Goal: Task Accomplishment & Management: Manage account settings

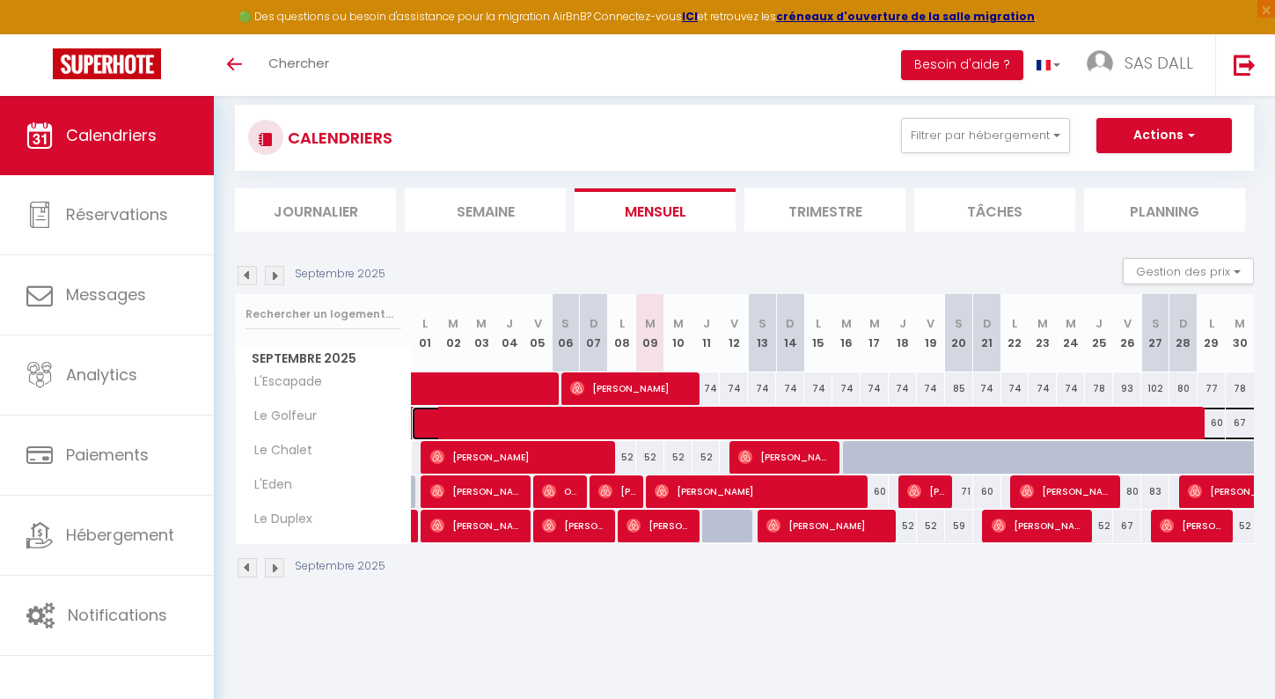
click at [1221, 428] on span at bounding box center [997, 423] width 1134 height 33
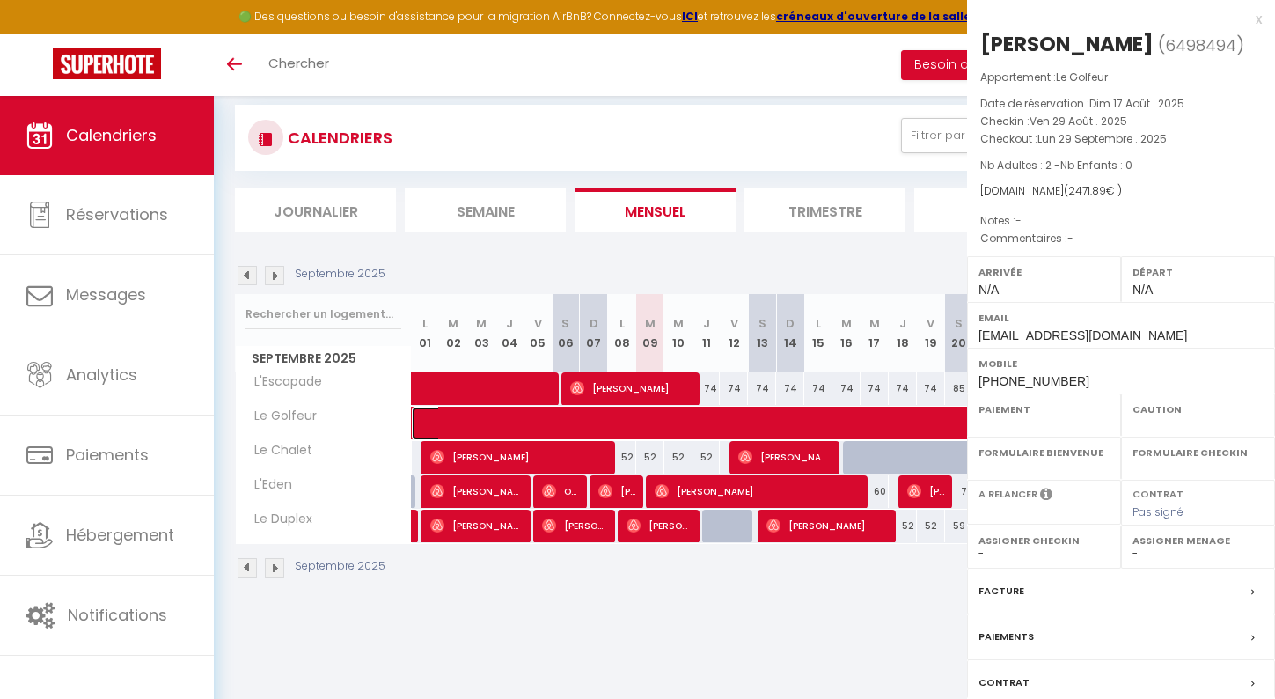
select select "OK"
select select "0"
select select "1"
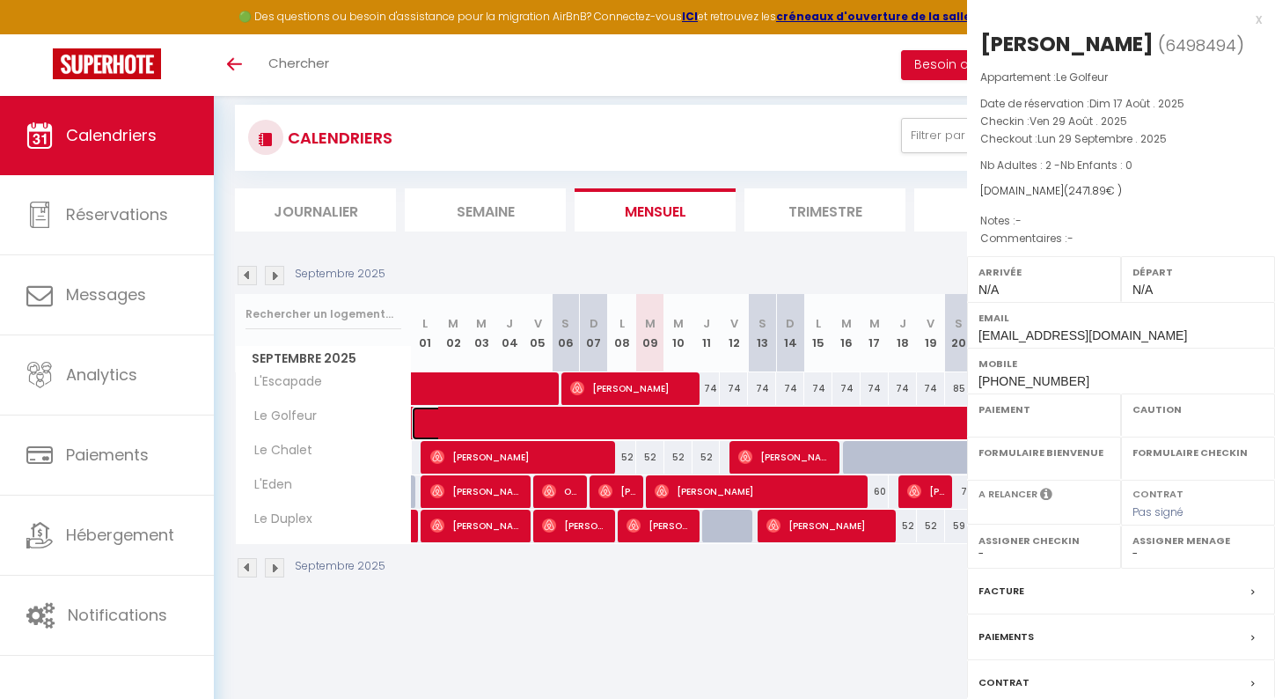
select select
select select "37185"
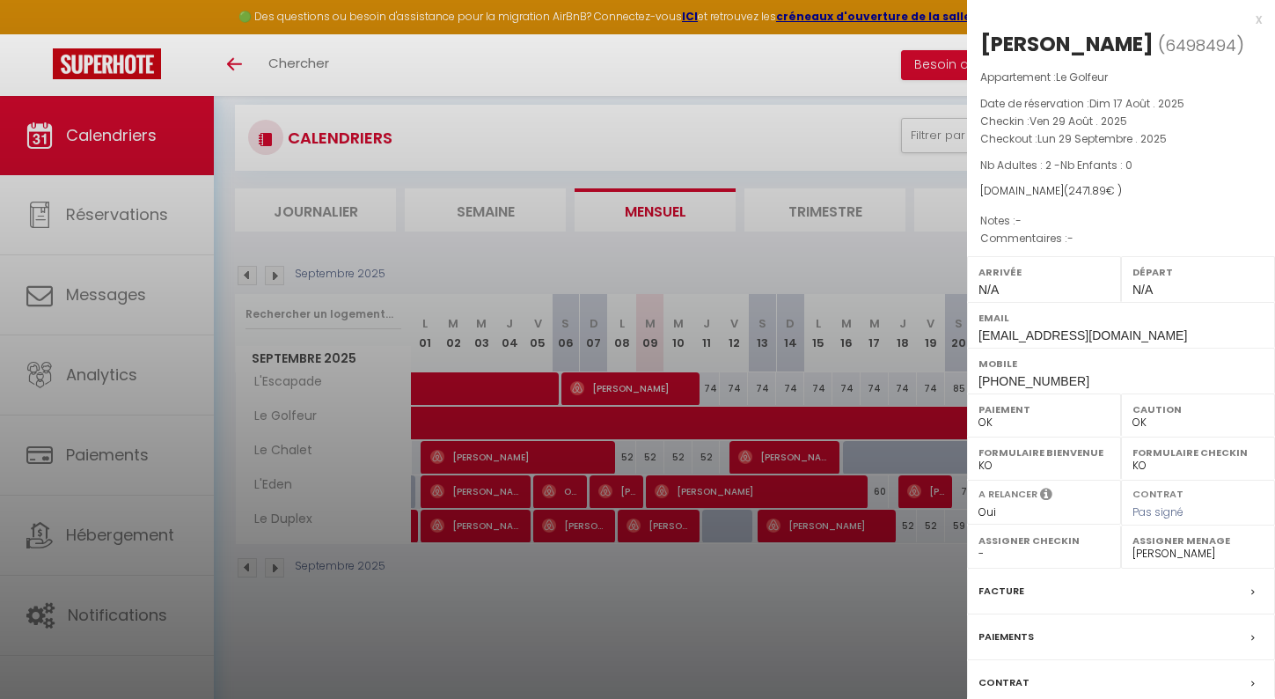
click at [1238, 16] on div "x" at bounding box center [1114, 19] width 295 height 21
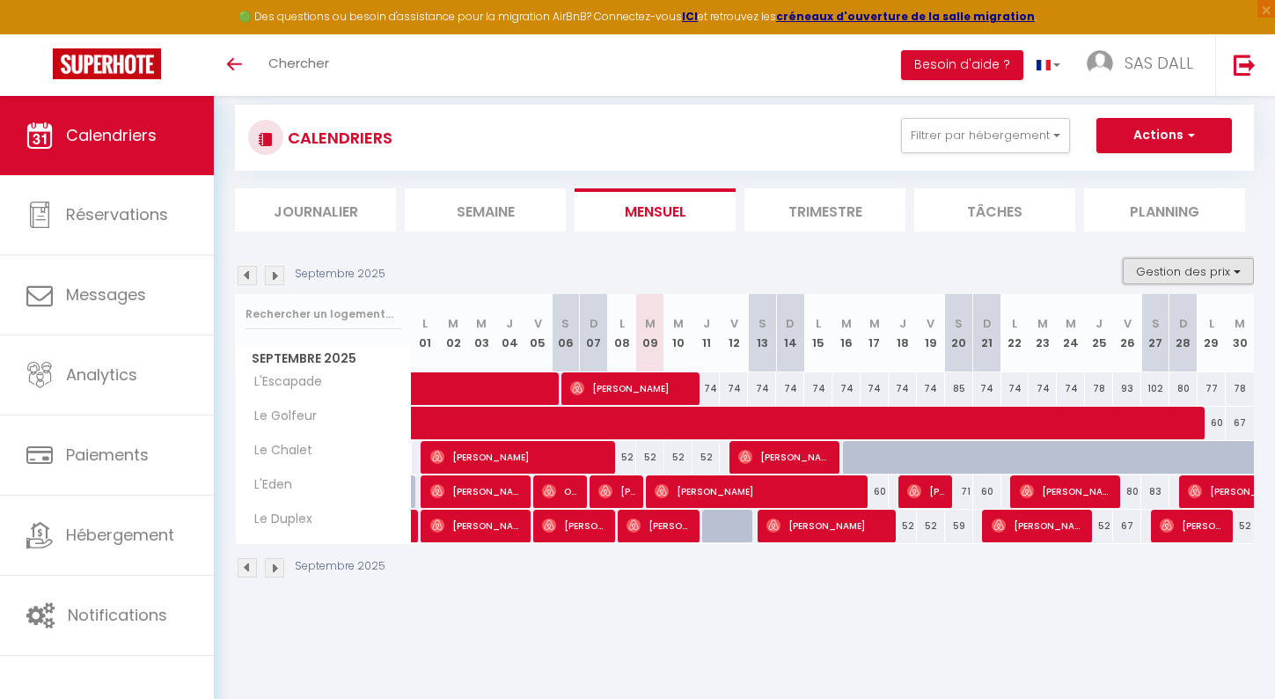
click at [1244, 265] on button "Gestion des prix" at bounding box center [1188, 271] width 131 height 26
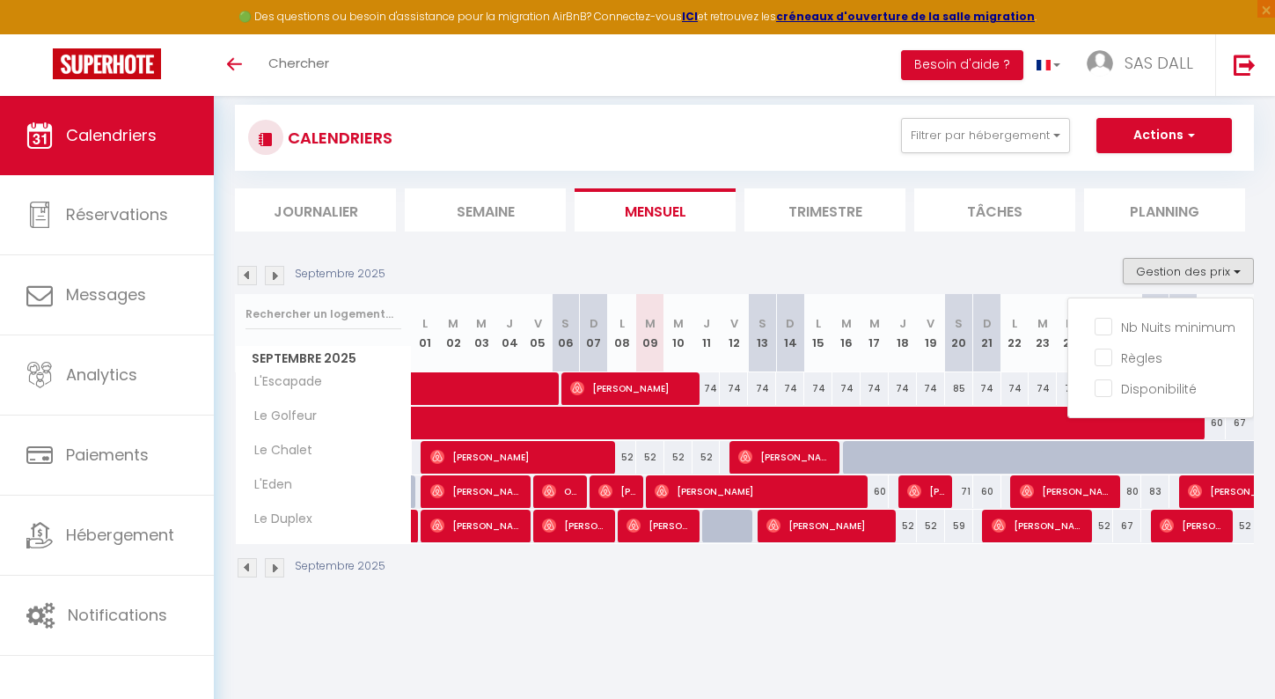
click at [1090, 376] on ul "Nb Nuits minimum Règles Disponibilité" at bounding box center [1161, 358] width 185 height 93
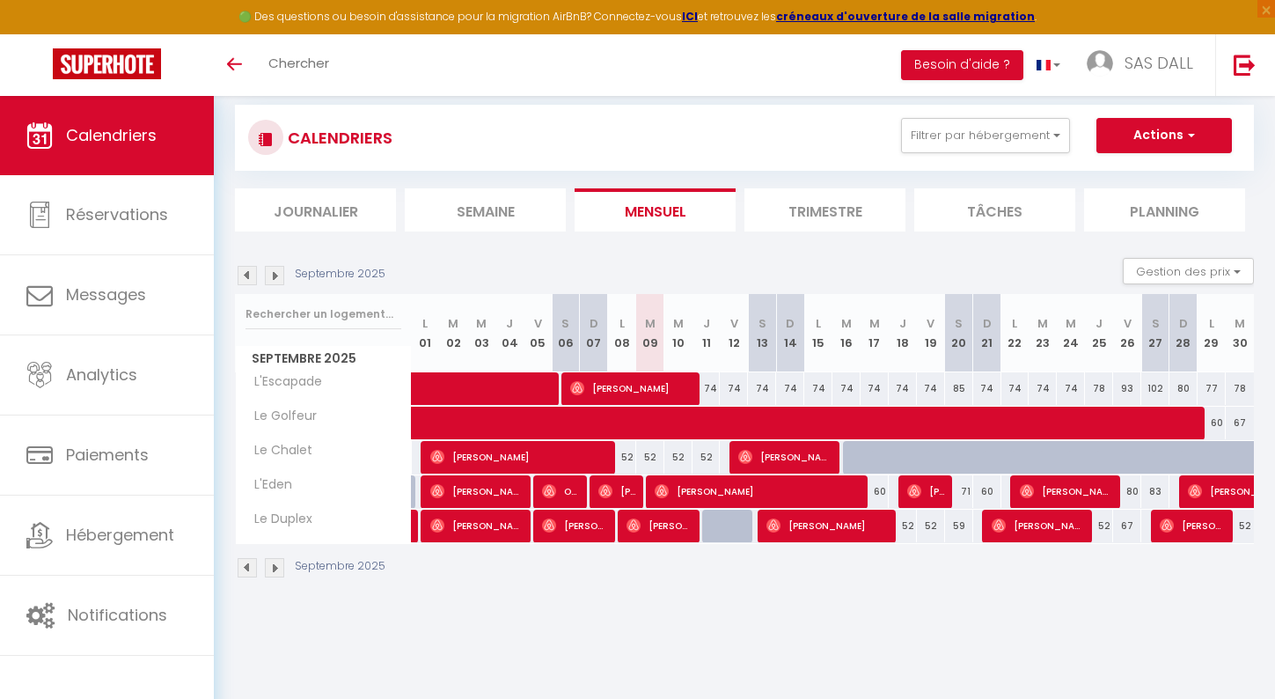
click at [1093, 378] on div "78" at bounding box center [1099, 388] width 28 height 33
type input "78"
type input "Jeu 25 Septembre 2025"
type input "Ven 26 Septembre 2025"
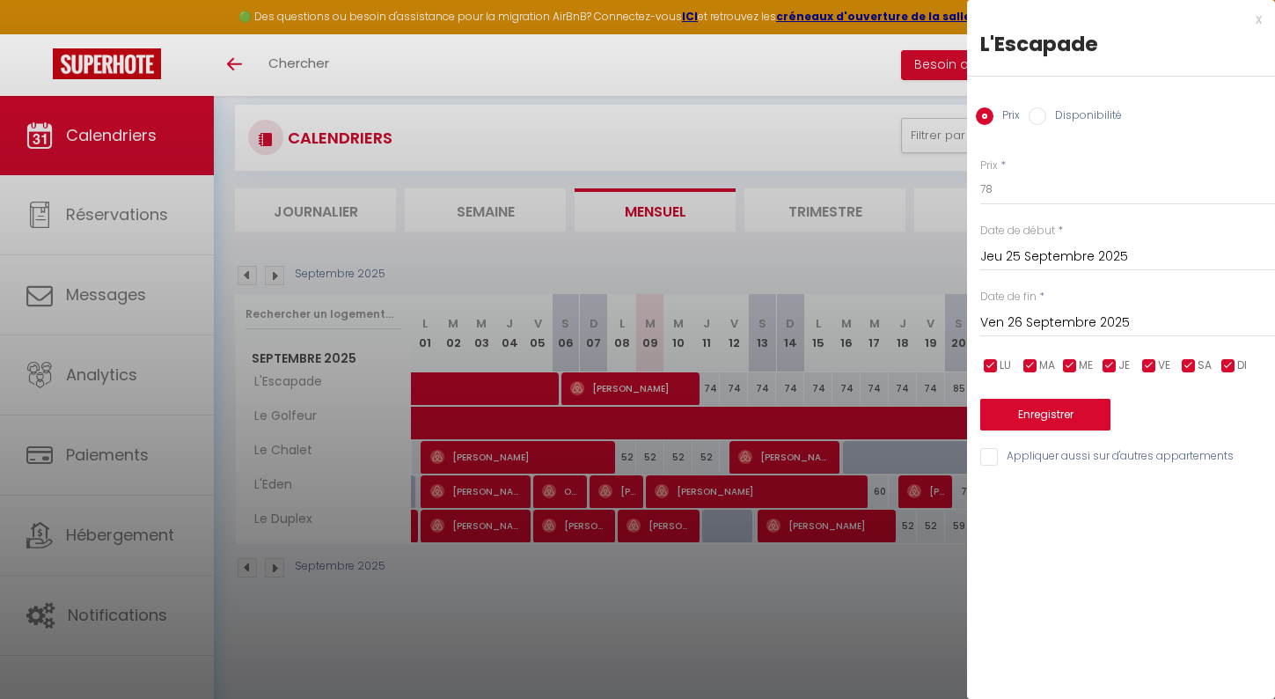
click at [891, 242] on div at bounding box center [637, 349] width 1275 height 699
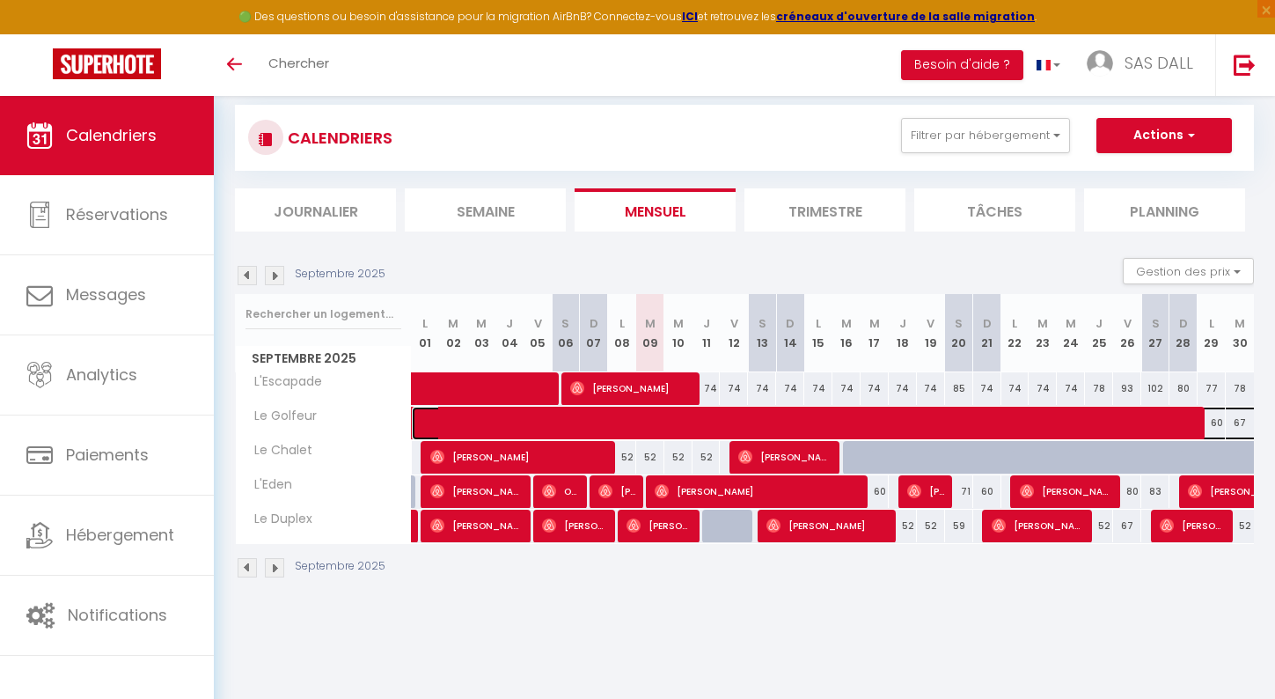
click at [1217, 417] on span at bounding box center [997, 423] width 1134 height 33
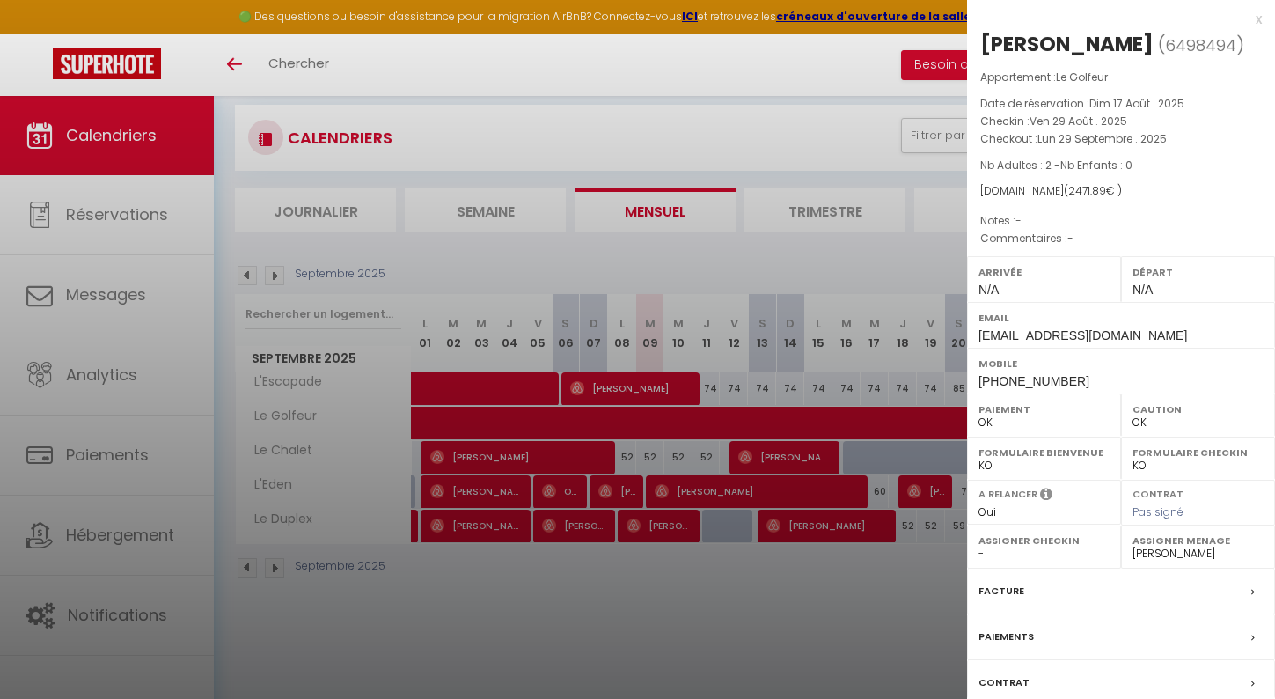
click at [947, 127] on div at bounding box center [637, 349] width 1275 height 699
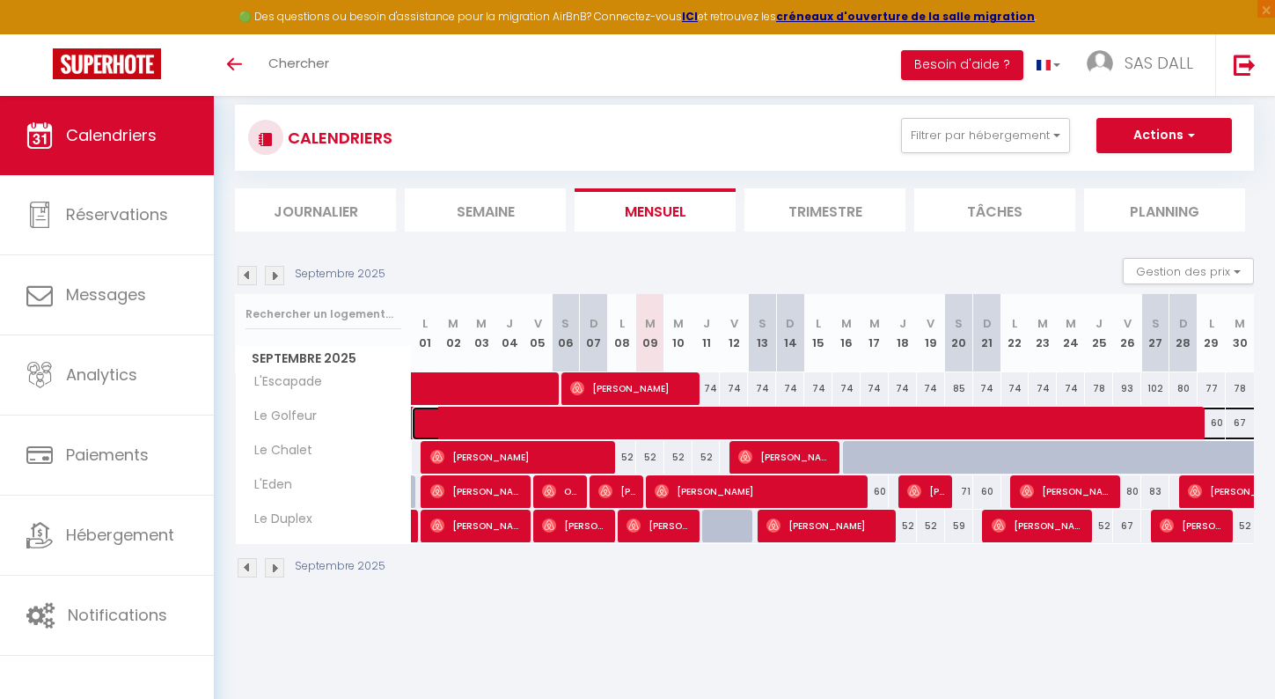
click at [1237, 418] on span at bounding box center [997, 423] width 1134 height 33
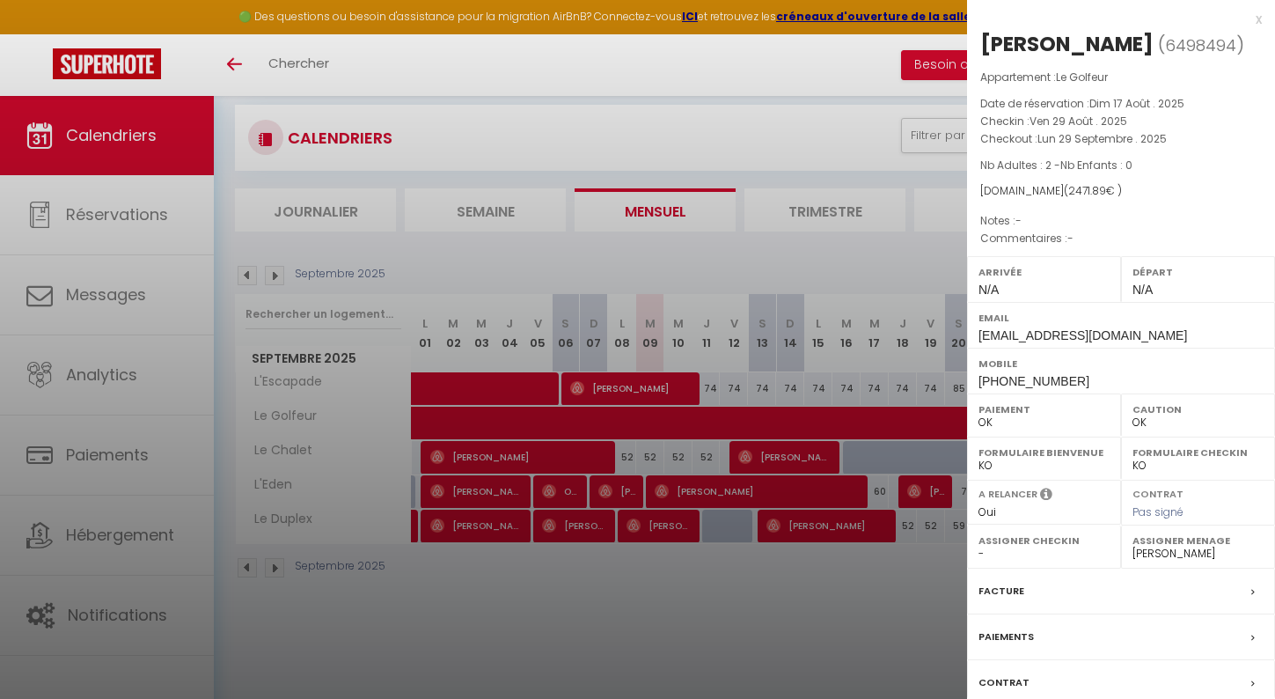
click at [909, 123] on div at bounding box center [637, 349] width 1275 height 699
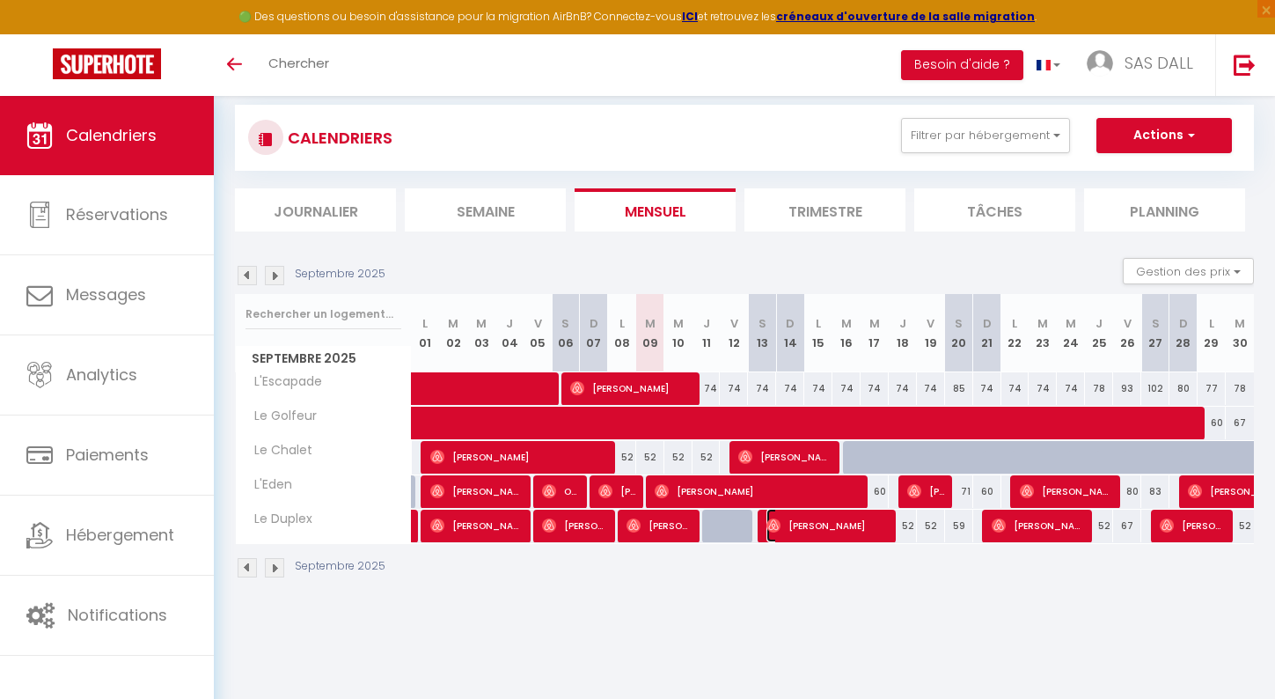
click at [775, 533] on span "[PERSON_NAME]" at bounding box center [828, 525] width 122 height 33
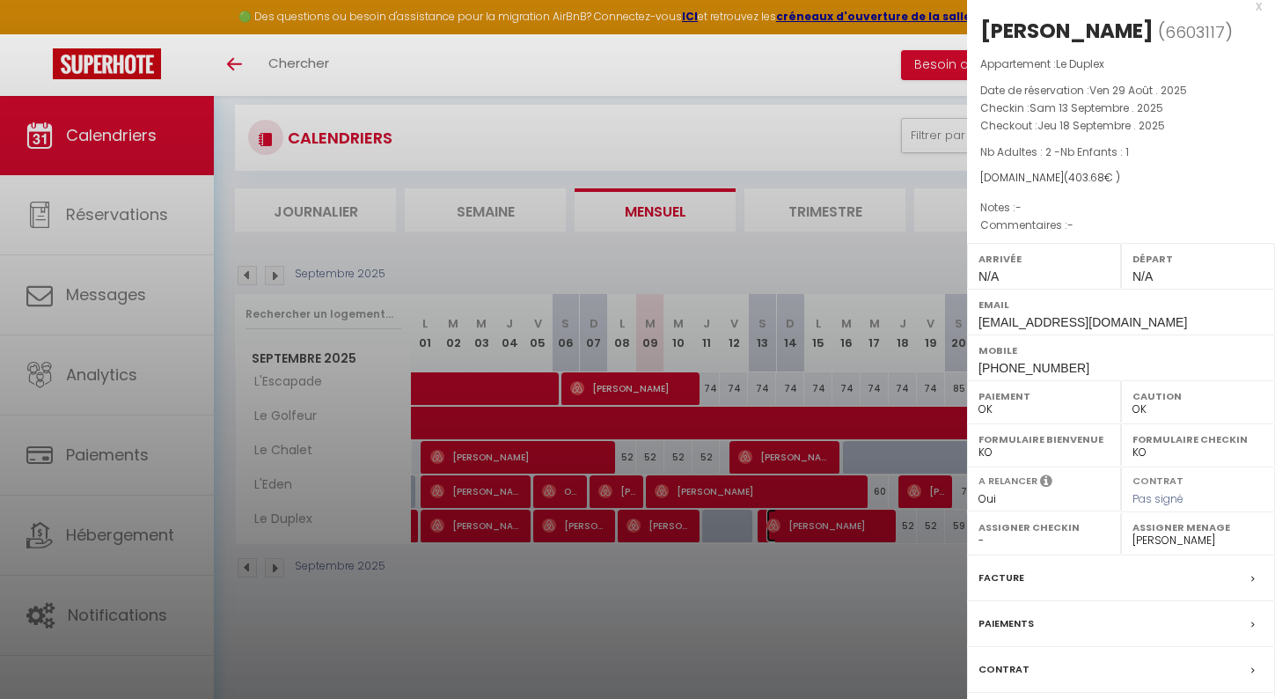
scroll to position [4, 0]
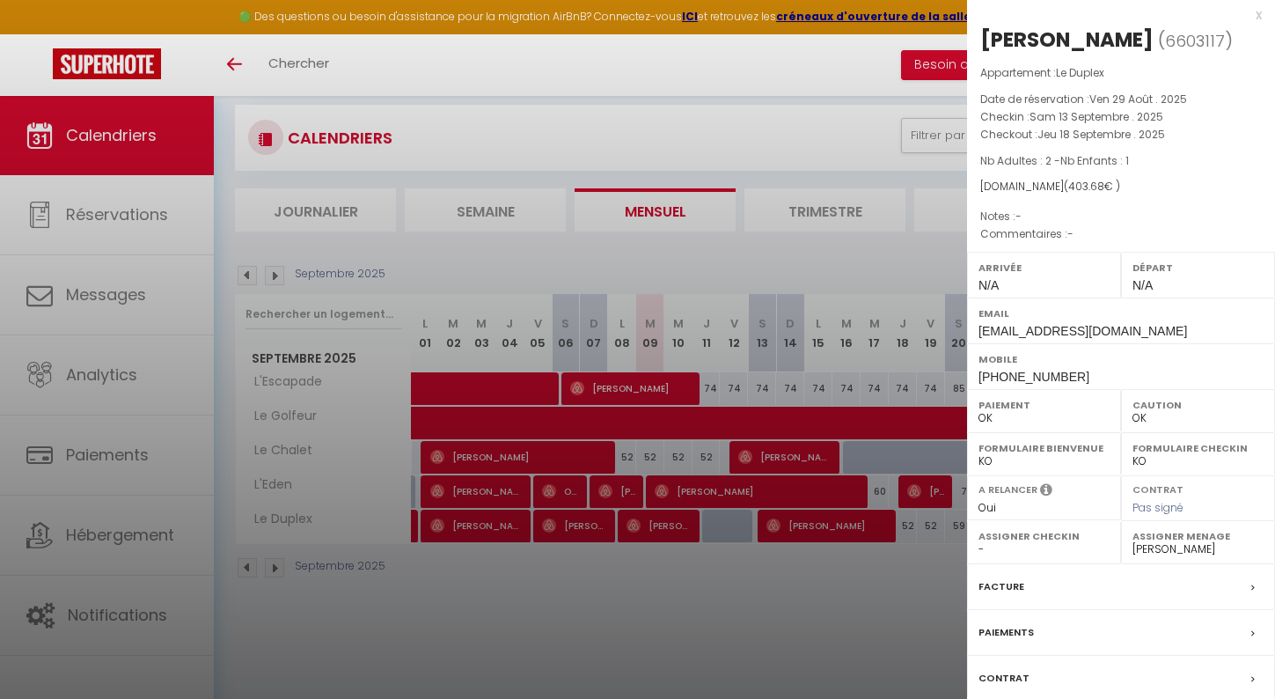
click at [1243, 10] on div "x" at bounding box center [1114, 14] width 295 height 21
